Goal: Task Accomplishment & Management: Use online tool/utility

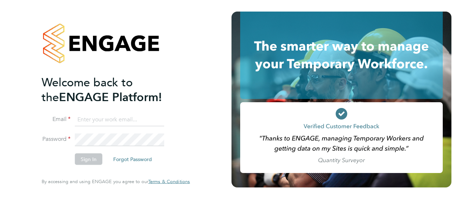
click at [112, 121] on input at bounding box center [119, 119] width 89 height 13
type input "[PERSON_NAME][EMAIL_ADDRESS][PERSON_NAME][DOMAIN_NAME]"
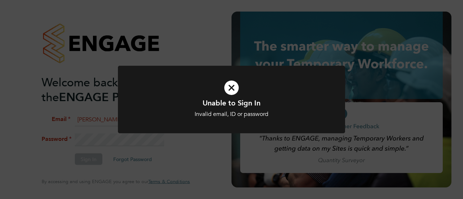
click at [222, 97] on icon at bounding box center [232, 88] width 188 height 28
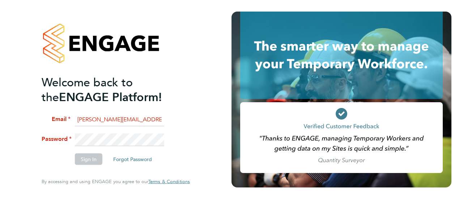
click at [27, 134] on div "Welcome back to the ENGAGE Platform! Email [PERSON_NAME][EMAIL_ADDRESS][PERSON_…" at bounding box center [115, 99] width 177 height 199
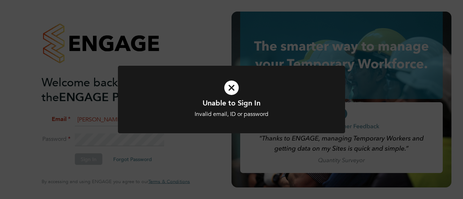
click at [206, 102] on h1 "Unable to Sign In" at bounding box center [232, 102] width 188 height 9
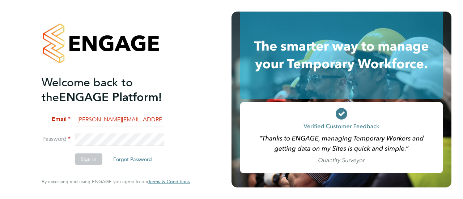
click at [133, 132] on li "Email [PERSON_NAME][EMAIL_ADDRESS][PERSON_NAME][DOMAIN_NAME]" at bounding box center [112, 123] width 141 height 20
click at [21, 133] on div "Welcome back to the ENGAGE Platform! Email [PERSON_NAME][EMAIL_ADDRESS][PERSON_…" at bounding box center [116, 99] width 232 height 199
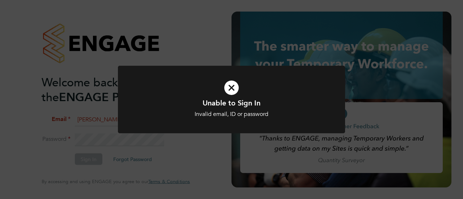
click at [153, 143] on div "Unable to Sign In Invalid email, ID or password Cancel Okay" at bounding box center [231, 99] width 463 height 199
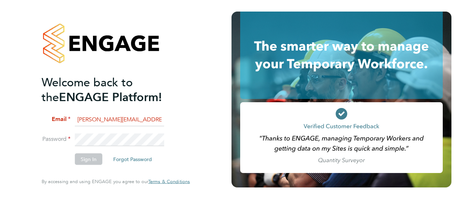
click at [9, 131] on div "Welcome back to the ENGAGE Platform! Email [PERSON_NAME][EMAIL_ADDRESS][PERSON_…" at bounding box center [116, 99] width 232 height 199
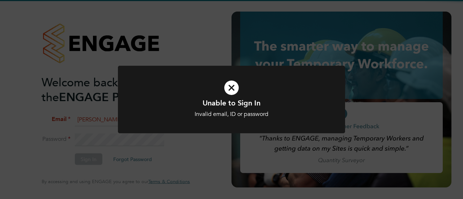
click at [232, 153] on div "Unable to Sign In Invalid email, ID or password Cancel Okay" at bounding box center [231, 99] width 463 height 199
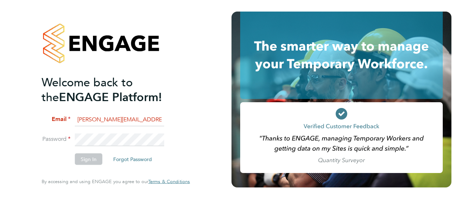
click at [0, 137] on div "Welcome back to the ENGAGE Platform! Email [PERSON_NAME][EMAIL_ADDRESS][PERSON_…" at bounding box center [116, 99] width 232 height 199
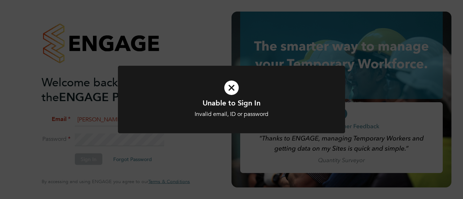
click at [278, 147] on div "Unable to Sign In Invalid email, ID or password Cancel Okay" at bounding box center [231, 99] width 463 height 199
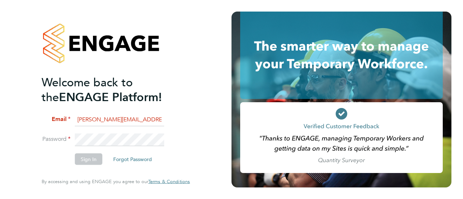
click at [0, 136] on div "Welcome back to the ENGAGE Platform! Email [PERSON_NAME][EMAIL_ADDRESS][PERSON_…" at bounding box center [116, 99] width 232 height 199
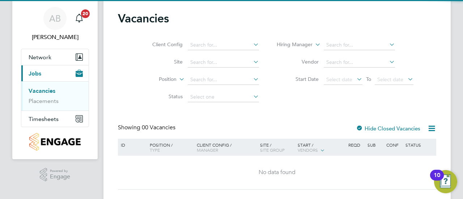
scroll to position [37, 0]
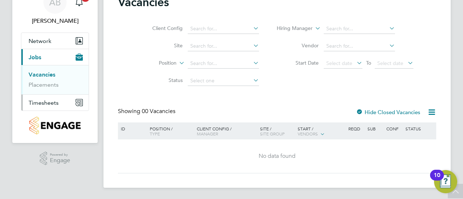
click at [51, 106] on button "Timesheets" at bounding box center [54, 103] width 67 height 16
click at [53, 102] on span "Timesheets" at bounding box center [44, 103] width 30 height 7
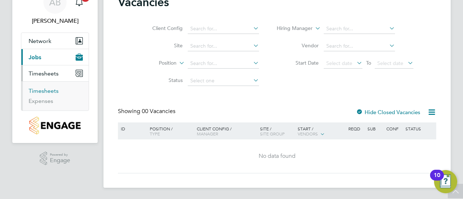
click at [49, 91] on link "Timesheets" at bounding box center [44, 91] width 30 height 7
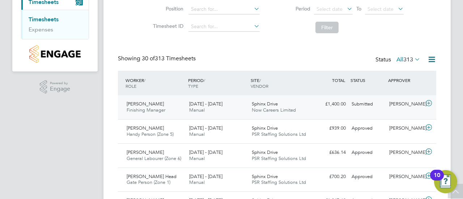
click at [429, 103] on icon at bounding box center [429, 104] width 9 height 6
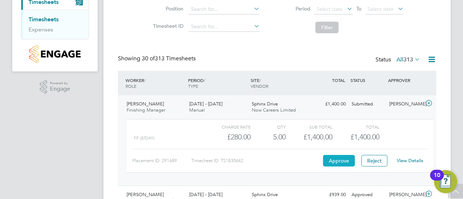
click at [334, 159] on button "Approve" at bounding box center [339, 161] width 32 height 12
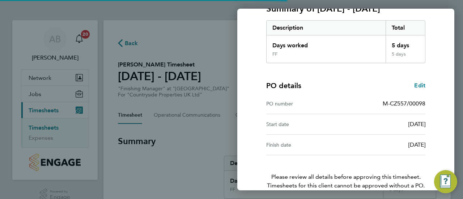
scroll to position [146, 0]
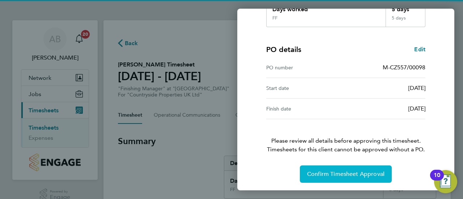
click at [336, 176] on span "Confirm Timesheet Approval" at bounding box center [345, 174] width 77 height 7
